Goal: Task Accomplishment & Management: Complete application form

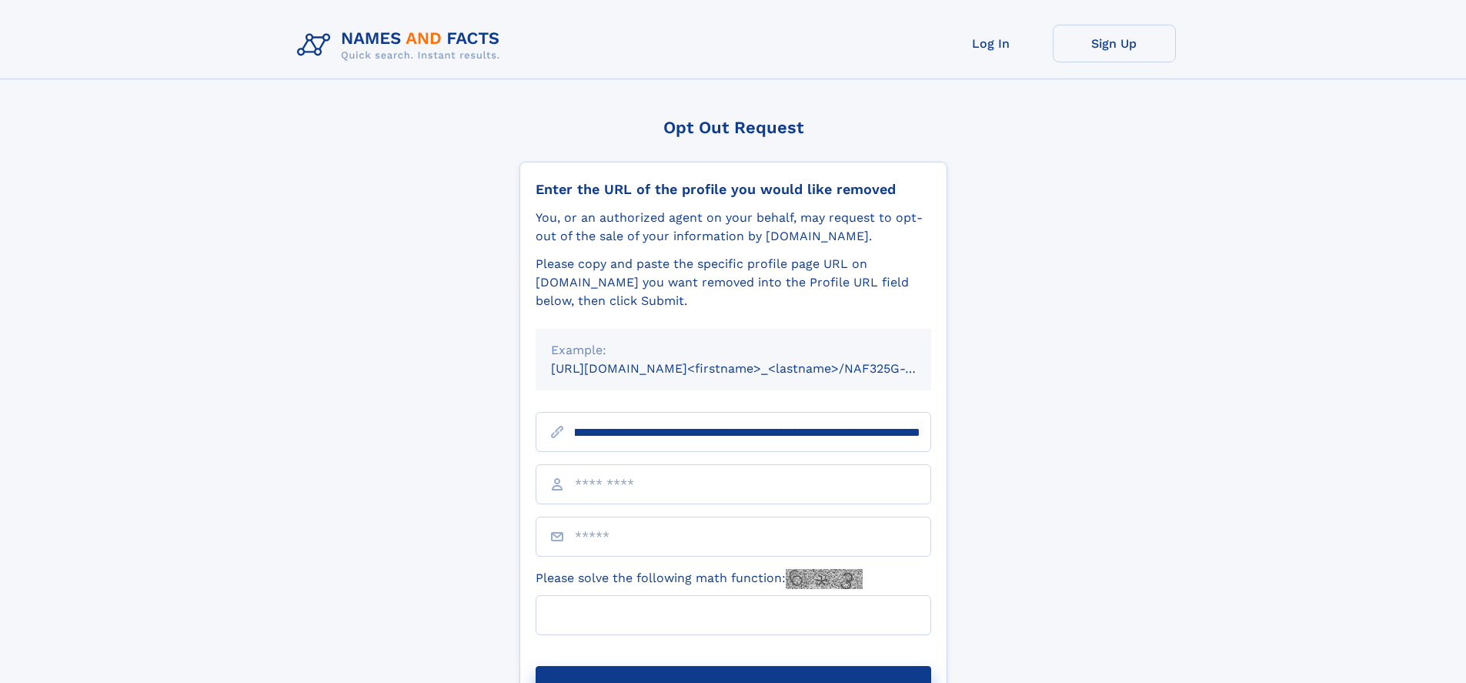
scroll to position [0, 182]
type input "**********"
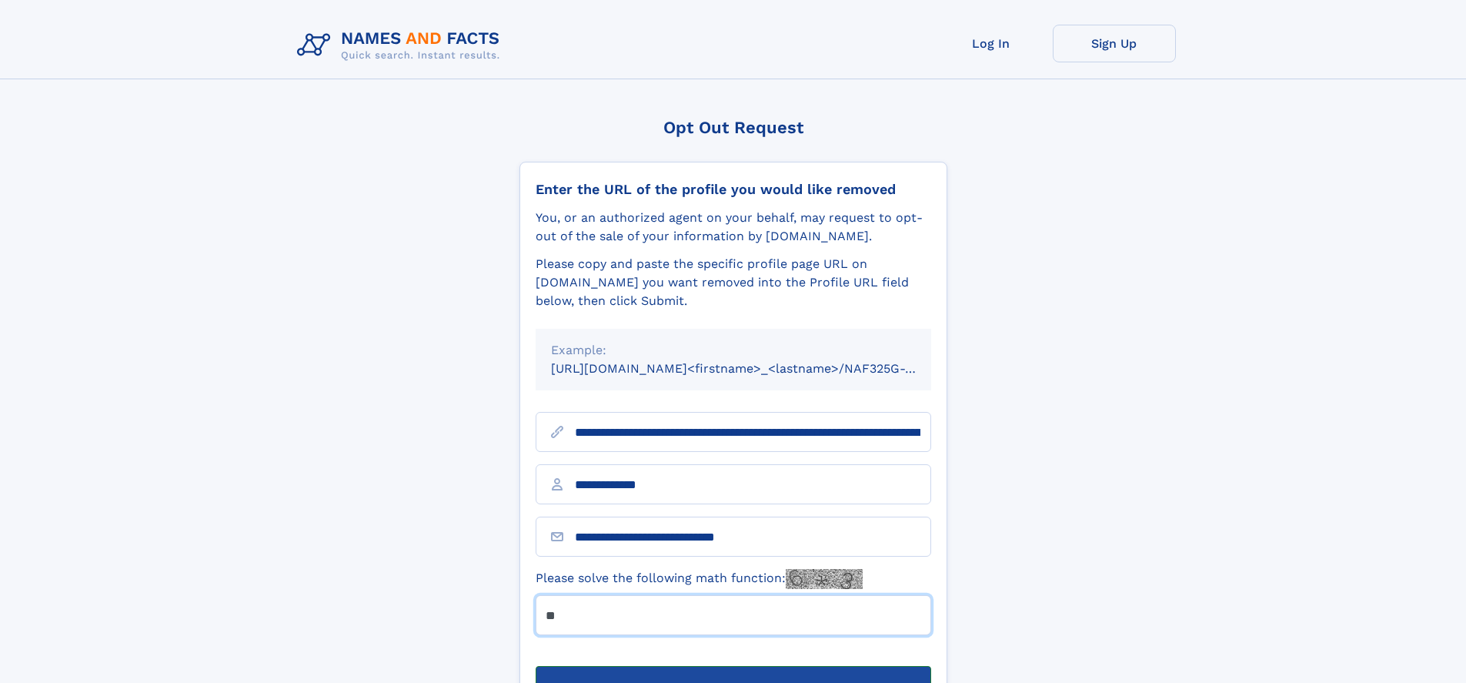
type input "**"
click at [733, 666] on button "Submit Opt Out Request" at bounding box center [734, 690] width 396 height 49
